Goal: Transaction & Acquisition: Purchase product/service

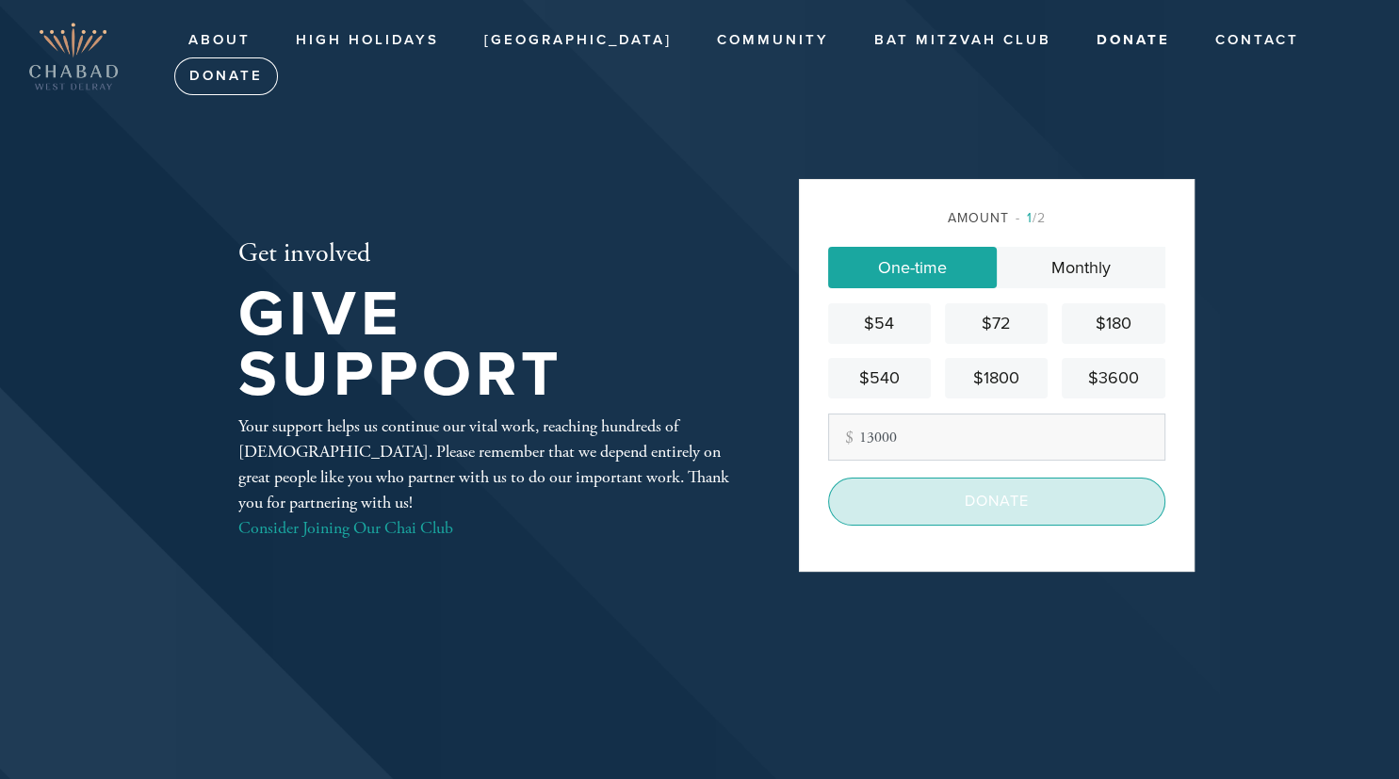
type input "13000"
click at [959, 505] on input "Donate" at bounding box center [996, 501] width 337 height 47
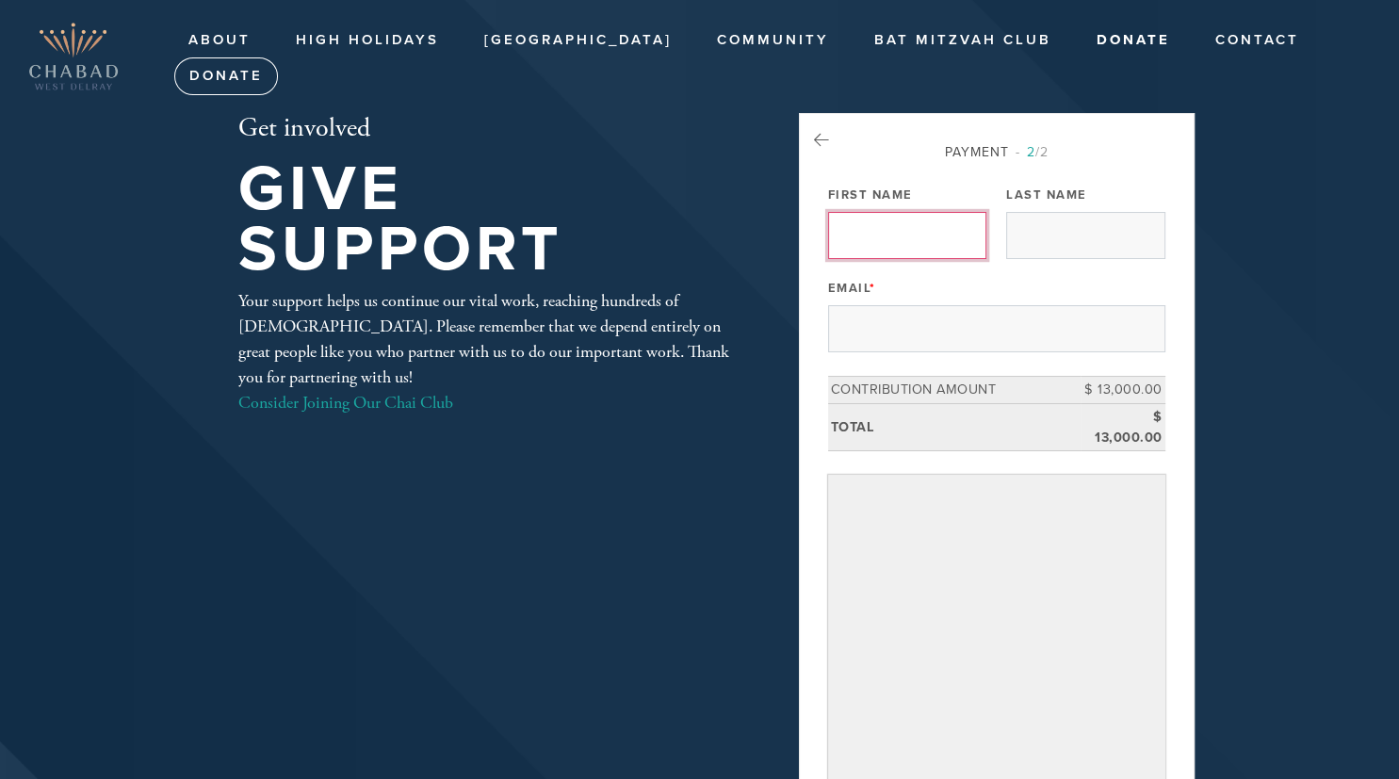
click at [913, 238] on input "First Name" at bounding box center [907, 235] width 158 height 47
type input "j"
type input "Jarred"
click at [1089, 236] on input "Last Name" at bounding box center [1085, 235] width 158 height 47
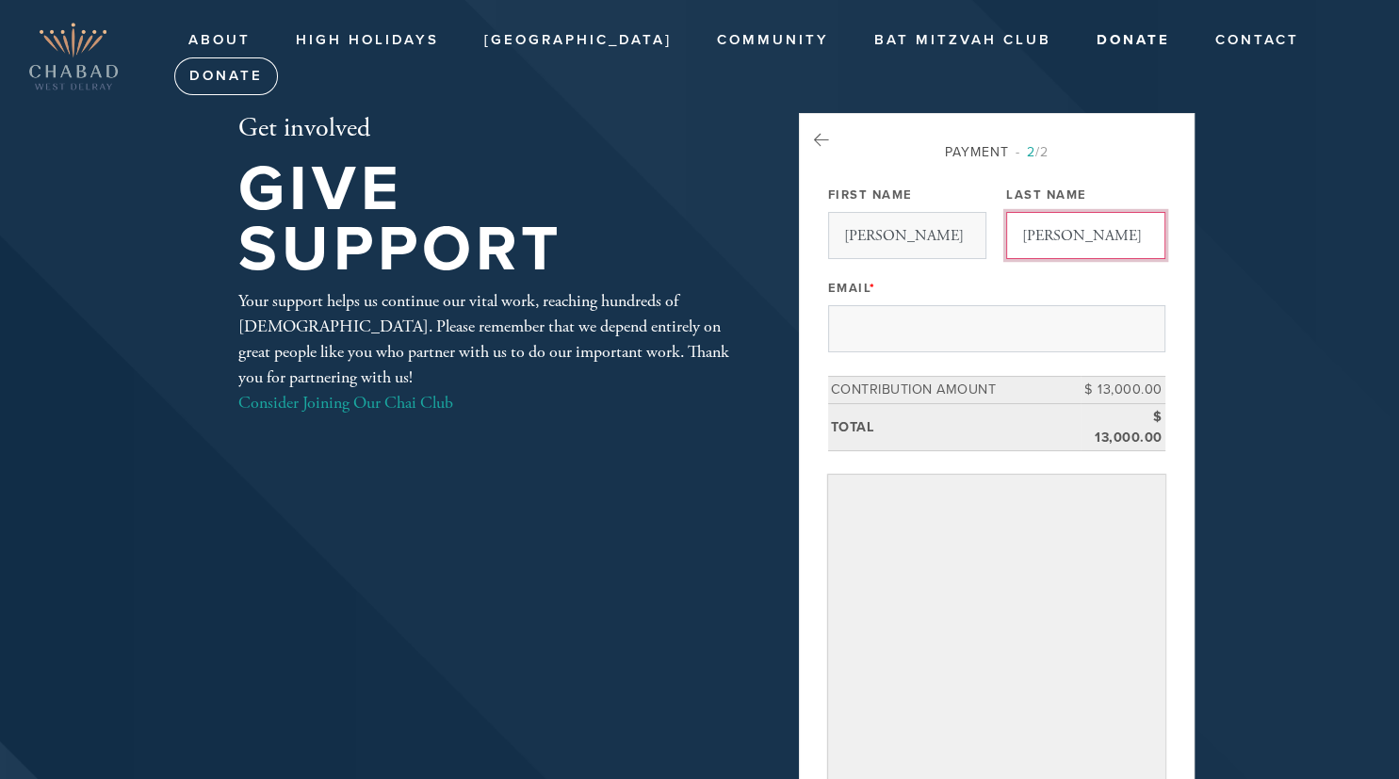
type input "Winer"
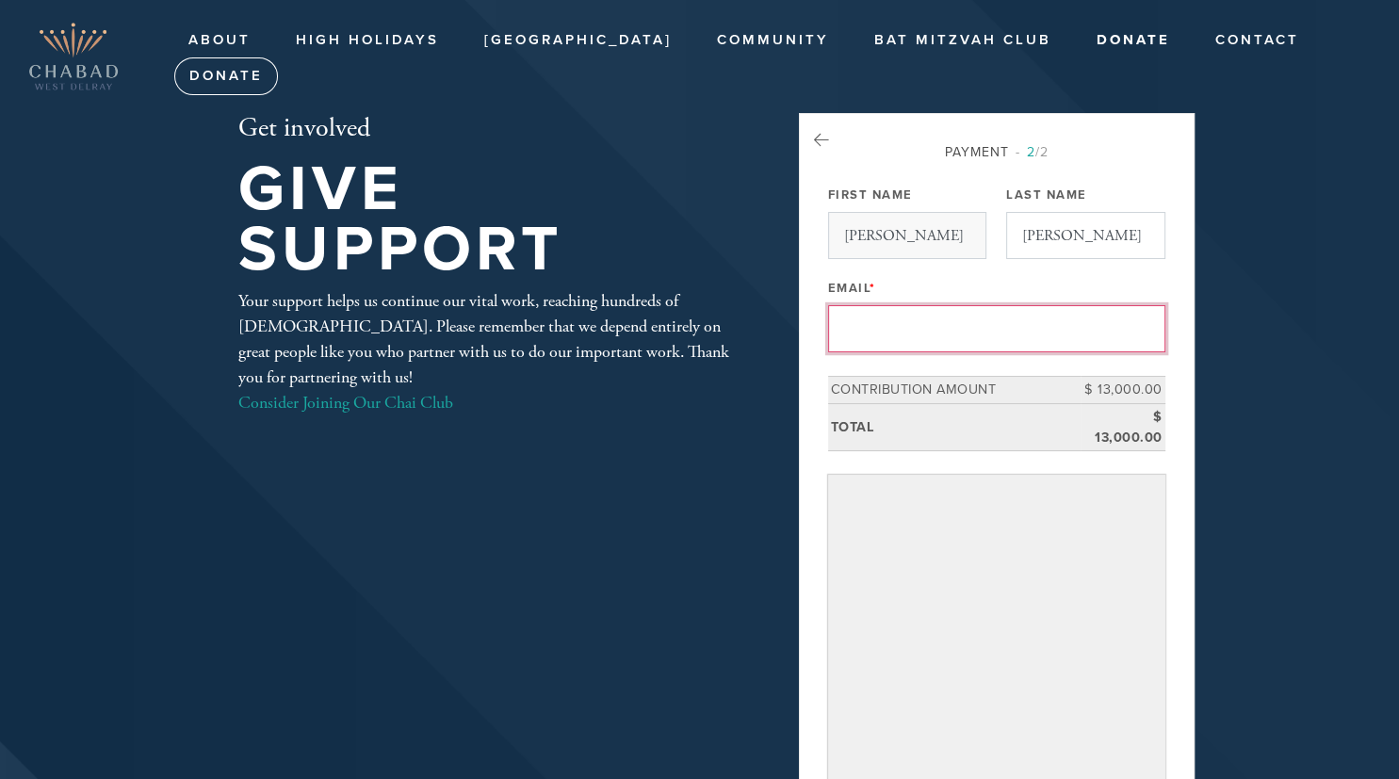
type input "jarred@westbrooke.com"
click at [1099, 336] on input "jarred@westbrooke.com" at bounding box center [996, 328] width 337 height 47
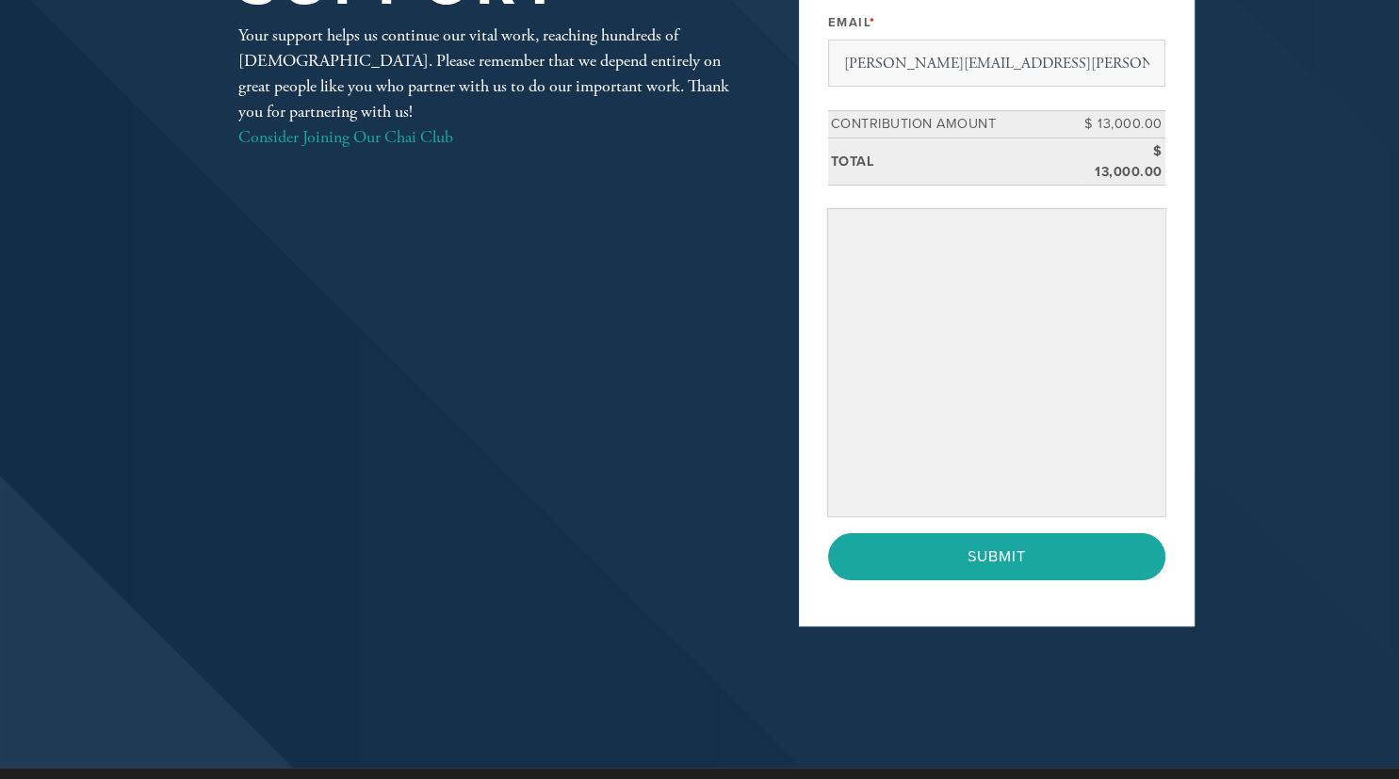
scroll to position [309, 0]
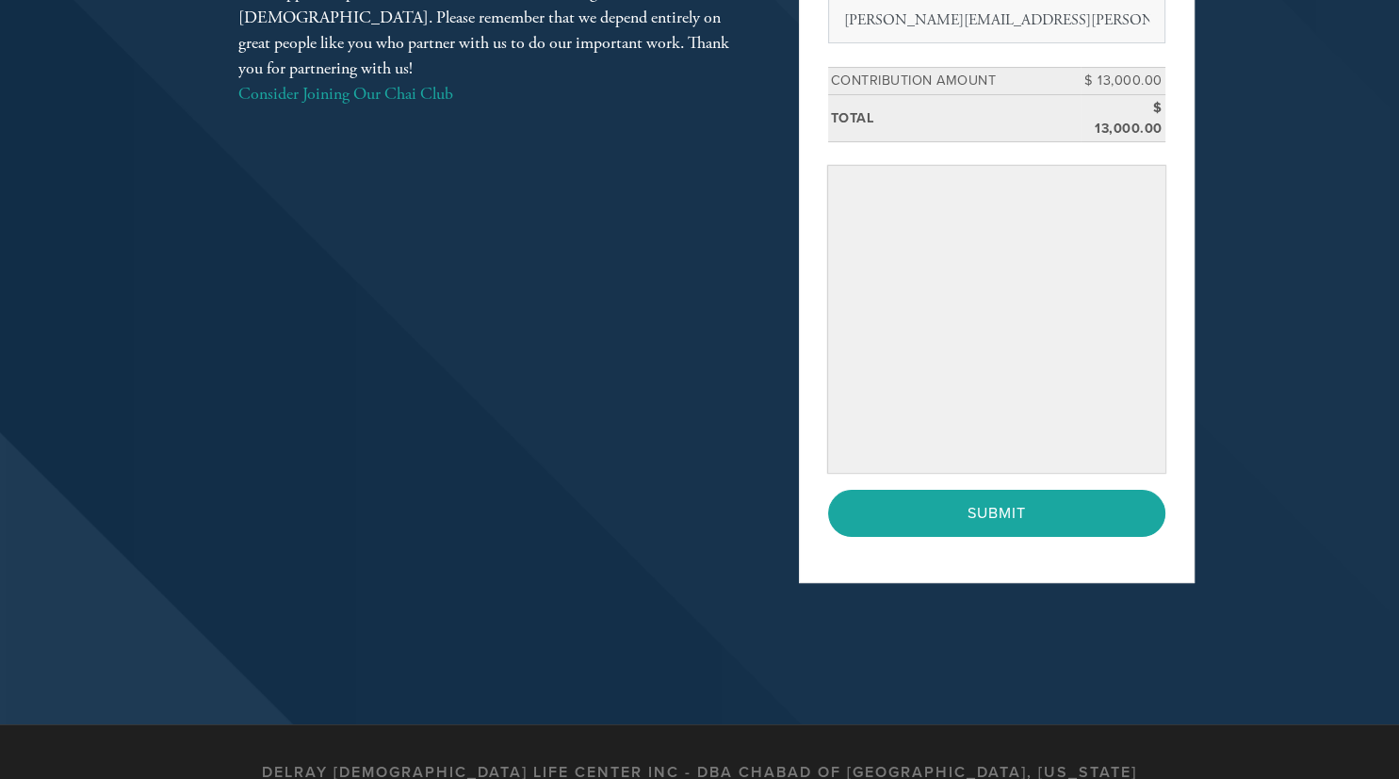
click at [900, 643] on div "Get involved Give Support Your support helps us continue our vital work, reachi…" at bounding box center [699, 208] width 1017 height 1034
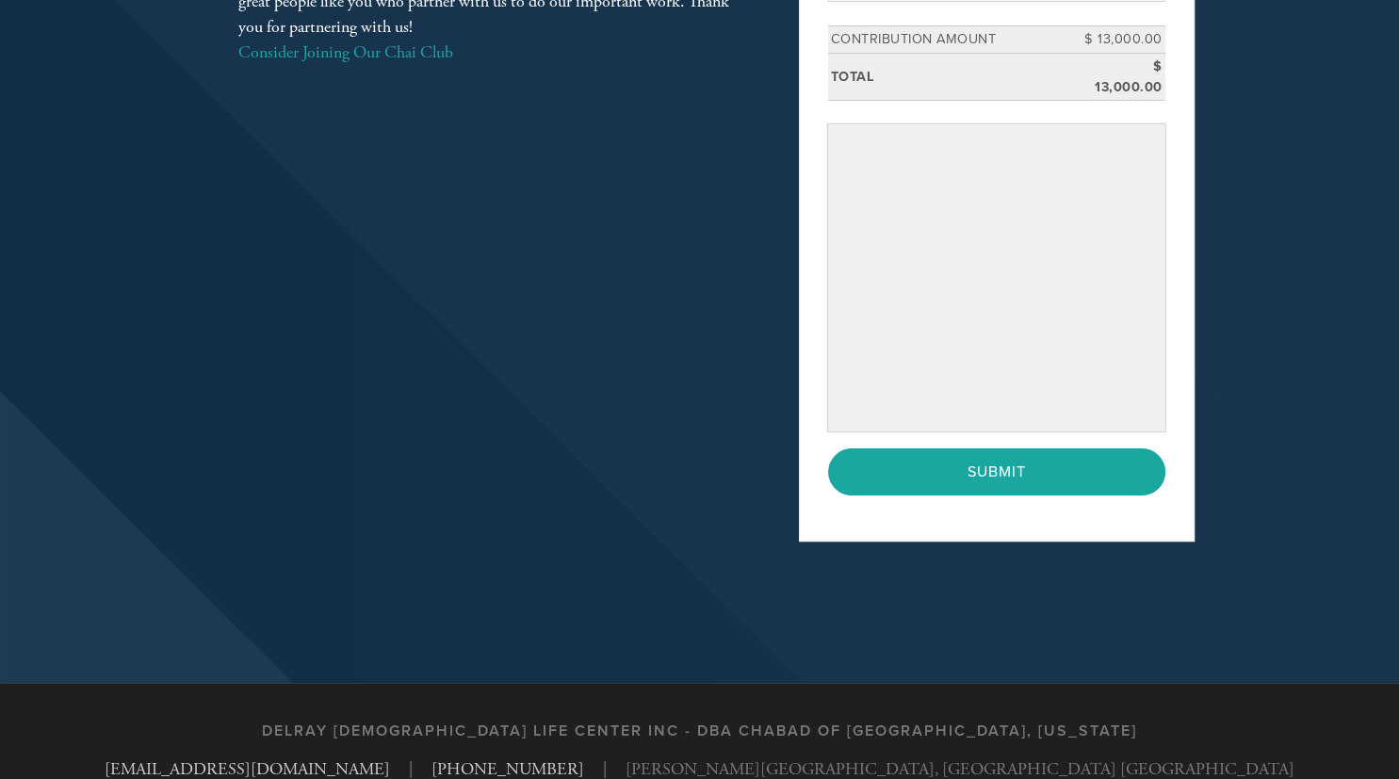
scroll to position [348, 0]
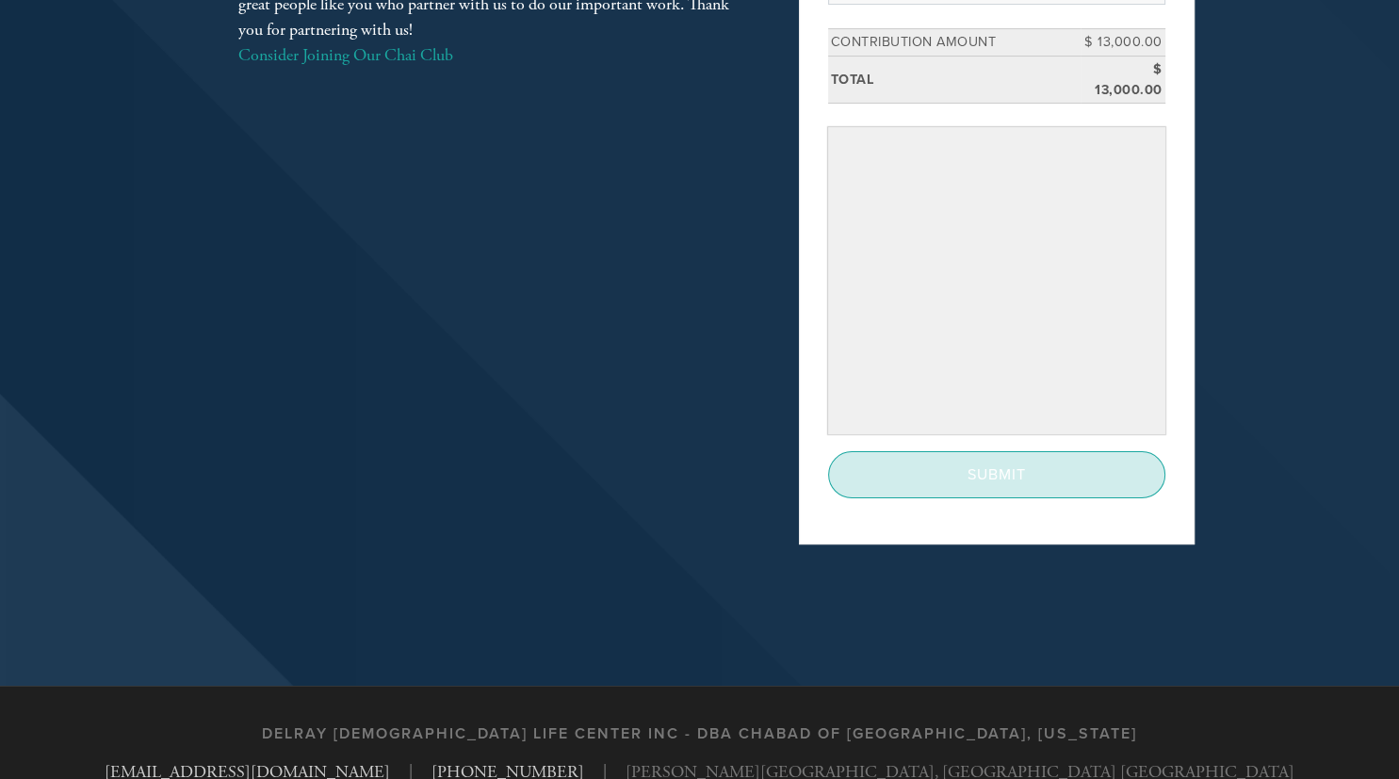
click at [974, 470] on input "Submit" at bounding box center [996, 474] width 337 height 47
